Goal: Task Accomplishment & Management: Use online tool/utility

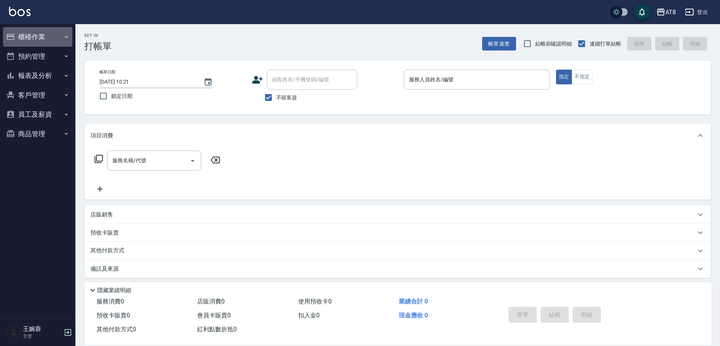
click at [32, 33] on button "櫃檯作業" at bounding box center [37, 37] width 69 height 20
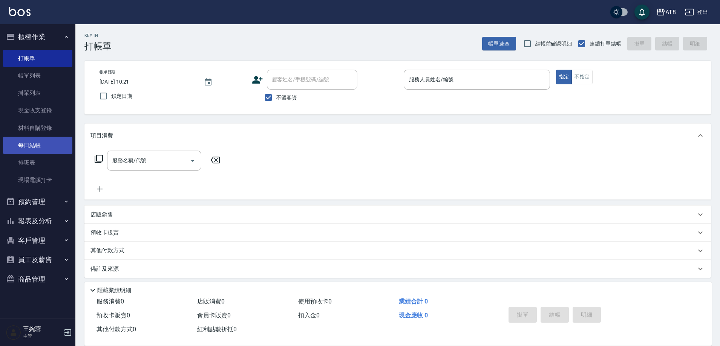
click at [45, 147] on link "每日結帳" at bounding box center [37, 145] width 69 height 17
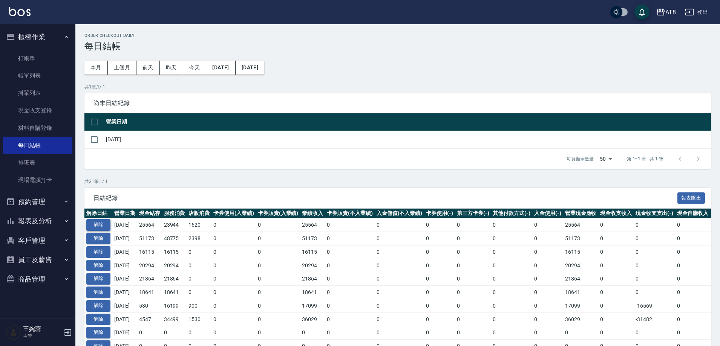
click at [100, 230] on button "解除" at bounding box center [98, 225] width 24 height 12
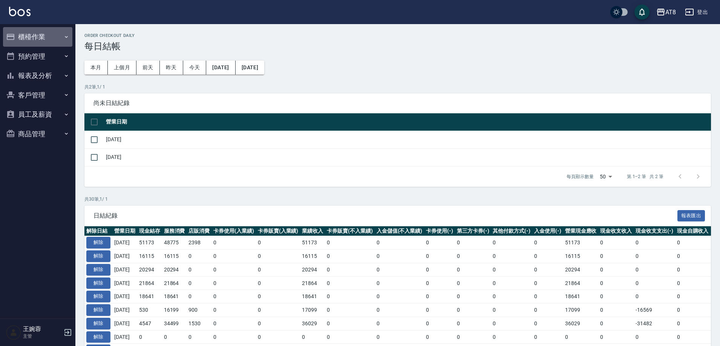
click at [28, 39] on button "櫃檯作業" at bounding box center [37, 37] width 69 height 20
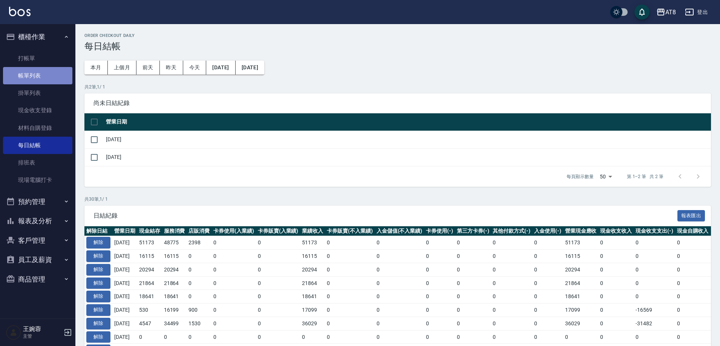
click at [23, 82] on link "帳單列表" at bounding box center [37, 75] width 69 height 17
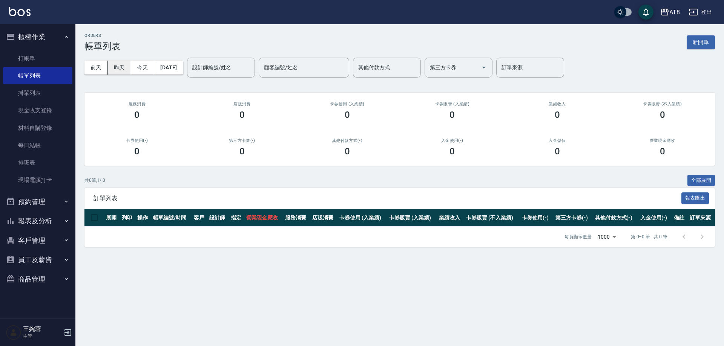
click at [126, 71] on button "昨天" at bounding box center [119, 68] width 23 height 14
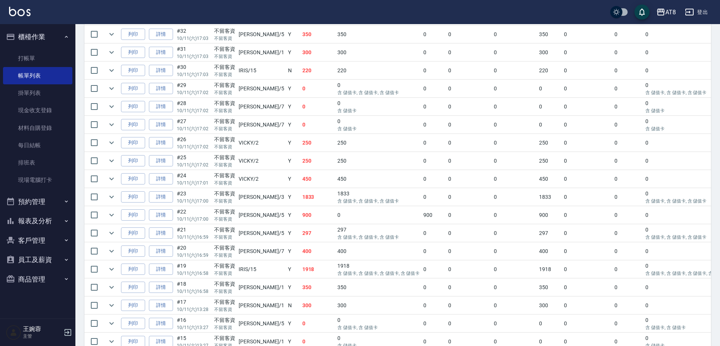
scroll to position [640, 0]
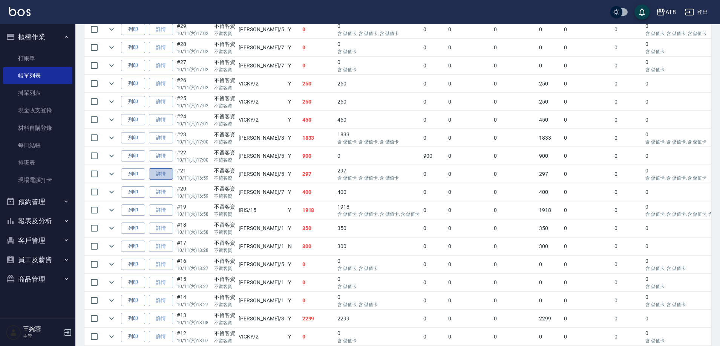
click at [170, 180] on link "詳情" at bounding box center [161, 174] width 24 height 12
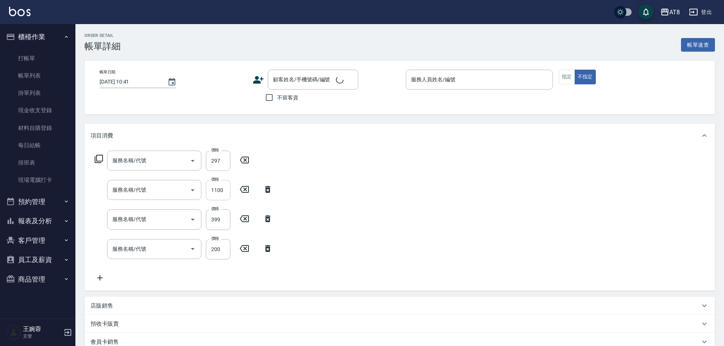
type input "2025/10/11 16:59"
checkbox input "true"
type input "HANK-5"
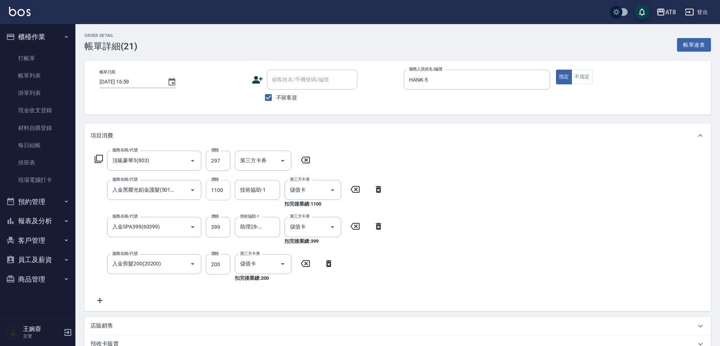
type input "頂級豪華3(803)"
type input "入金黑耀光鉑金護髮(501800)"
type input "入金SPA399(60399)"
type input "入金剪髮200(20200)"
click at [262, 192] on input "技術協助-1" at bounding box center [257, 190] width 38 height 13
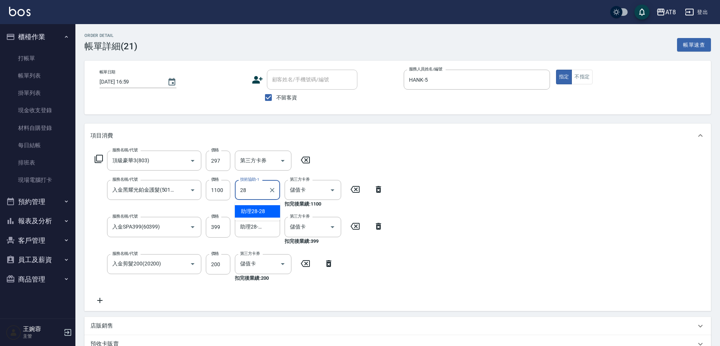
click at [273, 213] on div "助理28 -28" at bounding box center [257, 211] width 45 height 12
type input "助理28-28"
click at [435, 210] on div "服務名稱/代號 頂級豪華3(803) 服務名稱/代號 價格 297 價格 第三方卡券 第三方卡券 服務名稱/代號 入金黑耀光鉑金護髮(501800) 服務名稱…" at bounding box center [397, 230] width 626 height 164
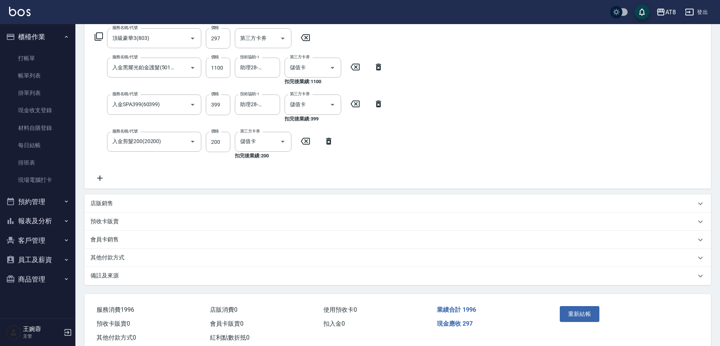
scroll to position [123, 0]
click at [571, 315] on button "重新結帳" at bounding box center [580, 314] width 40 height 16
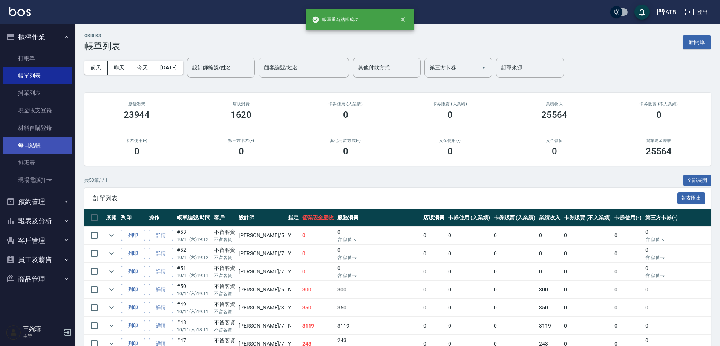
click at [29, 145] on link "每日結帳" at bounding box center [37, 145] width 69 height 17
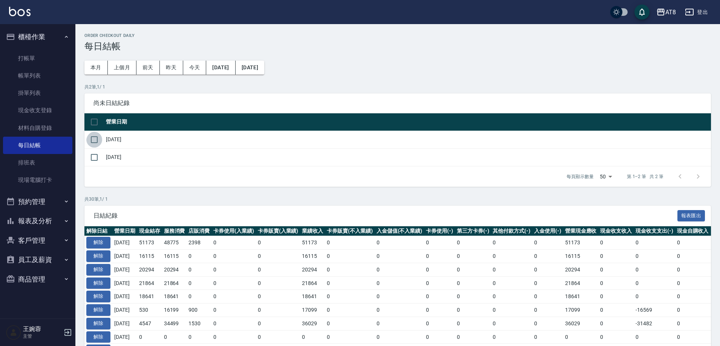
click at [91, 144] on input "checkbox" at bounding box center [94, 140] width 16 height 16
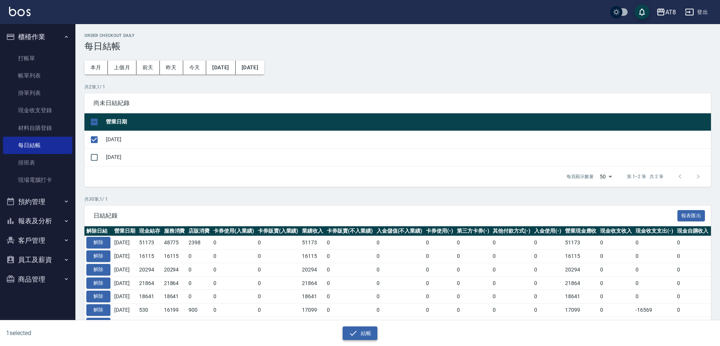
click at [365, 333] on button "結帳" at bounding box center [360, 334] width 35 height 14
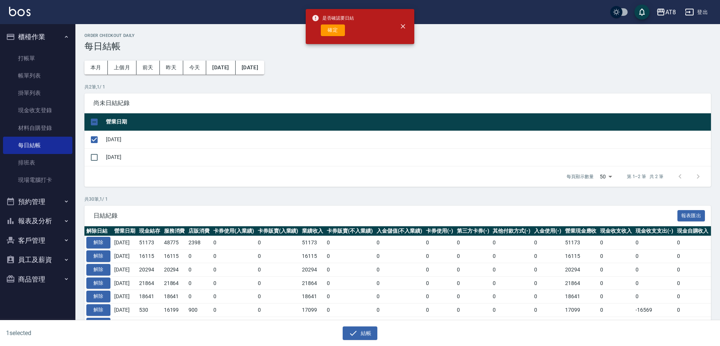
click at [324, 31] on button "確定" at bounding box center [333, 30] width 24 height 12
checkbox input "false"
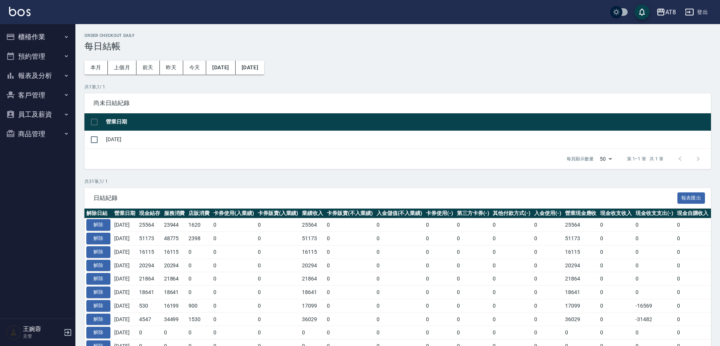
click at [49, 37] on button "櫃檯作業" at bounding box center [37, 37] width 69 height 20
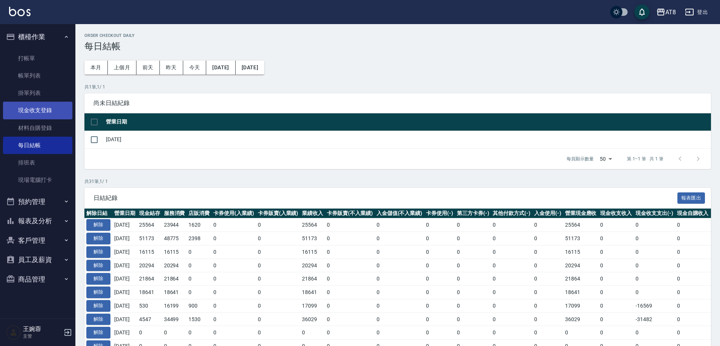
click at [35, 107] on link "現金收支登錄" at bounding box center [37, 110] width 69 height 17
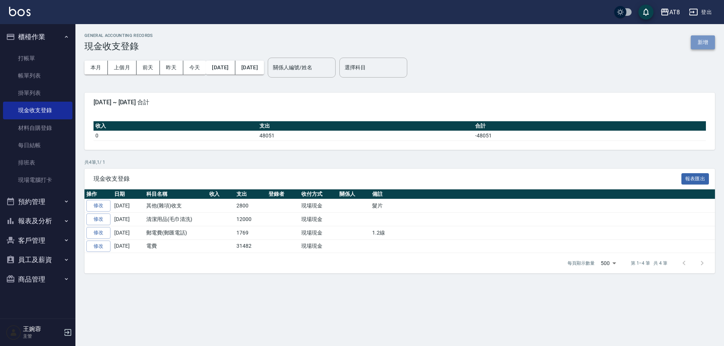
click at [697, 43] on button "新增" at bounding box center [702, 42] width 24 height 14
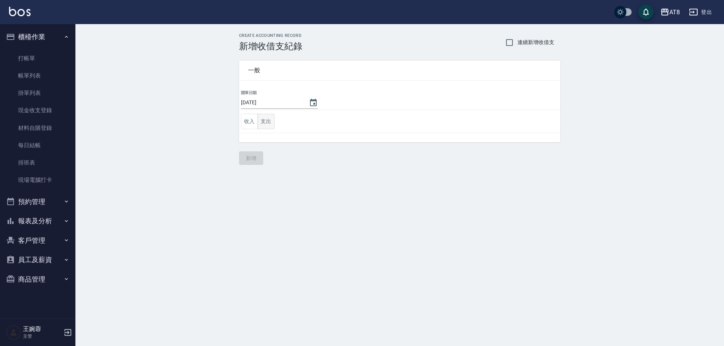
click at [271, 126] on button "支出" at bounding box center [265, 121] width 17 height 15
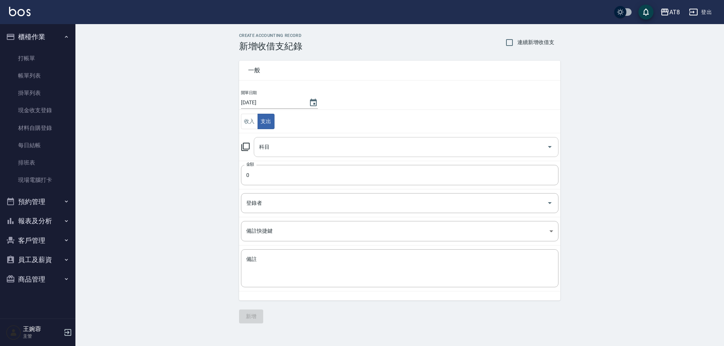
click at [280, 151] on input "科目" at bounding box center [400, 147] width 286 height 13
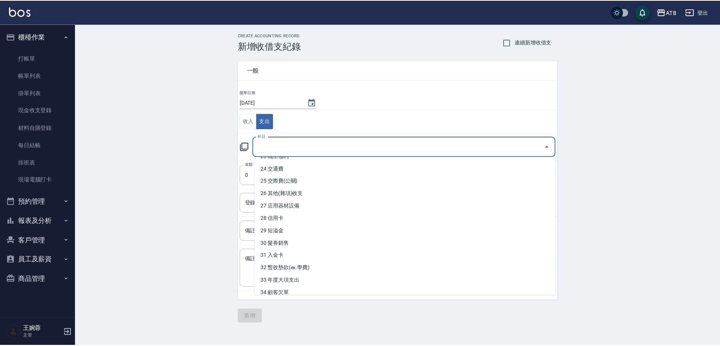
scroll to position [298, 0]
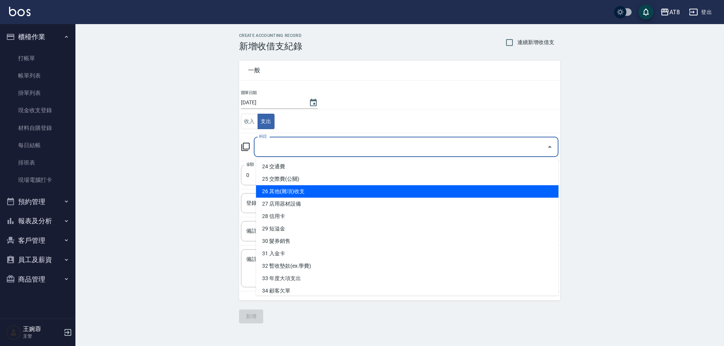
click at [540, 193] on li "26 其他(雜項)收支" at bounding box center [407, 191] width 302 height 12
type input "26 其他(雜項)收支"
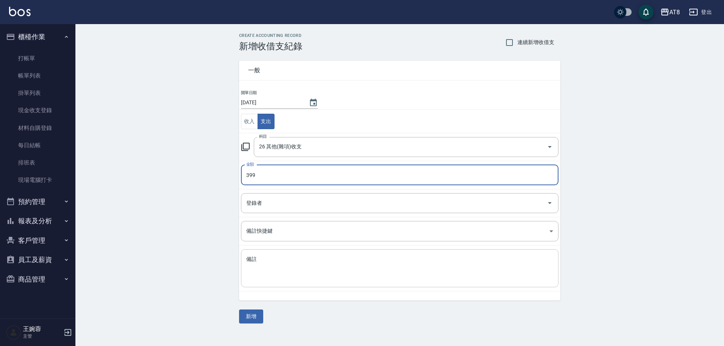
type input "399"
click at [453, 278] on textarea "備註" at bounding box center [399, 269] width 307 height 26
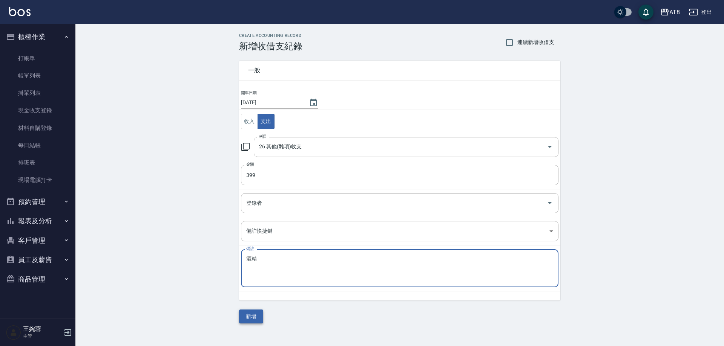
type textarea "酒精"
click at [245, 320] on button "新增" at bounding box center [251, 317] width 24 height 14
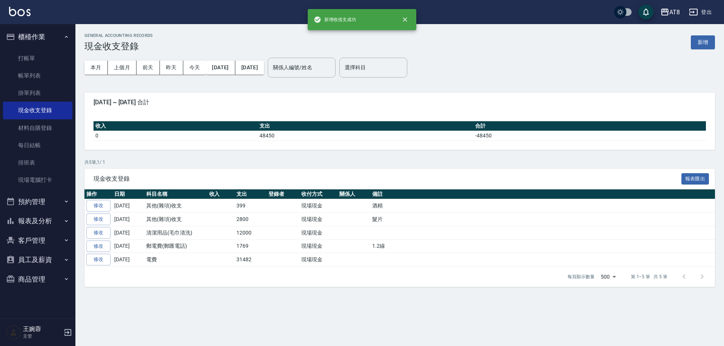
click at [18, 9] on img at bounding box center [19, 11] width 21 height 9
